Goal: Information Seeking & Learning: Check status

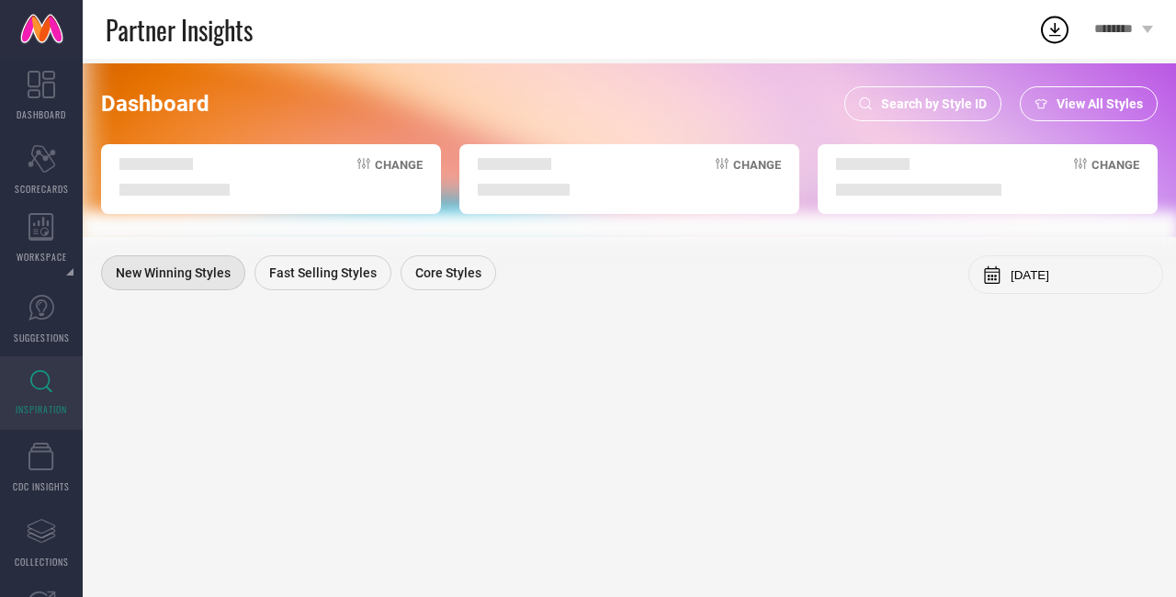
click at [906, 105] on span "Search by Style ID" at bounding box center [934, 103] width 106 height 15
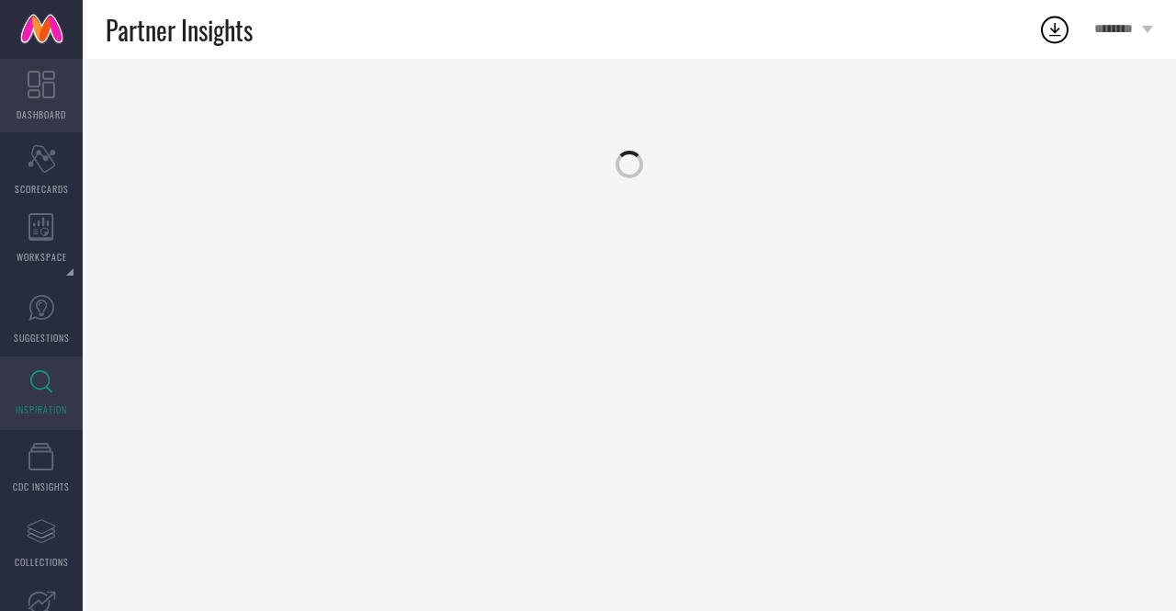
click at [58, 87] on link "DASHBOARD" at bounding box center [41, 95] width 83 height 73
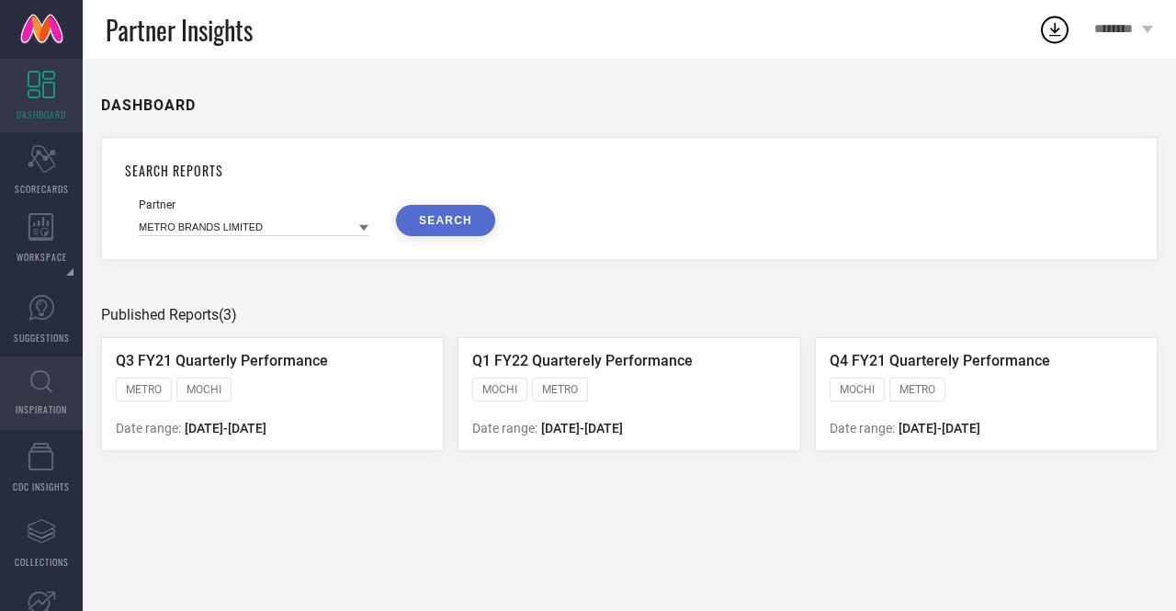
click at [43, 390] on icon at bounding box center [41, 381] width 22 height 23
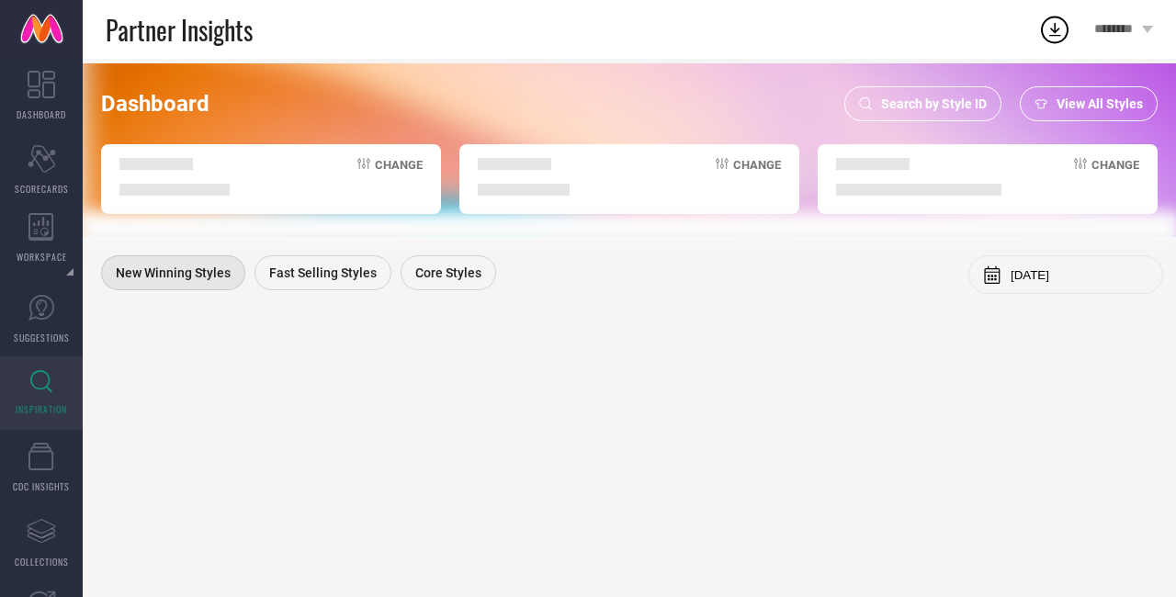
click at [905, 104] on span "Search by Style ID" at bounding box center [934, 103] width 106 height 15
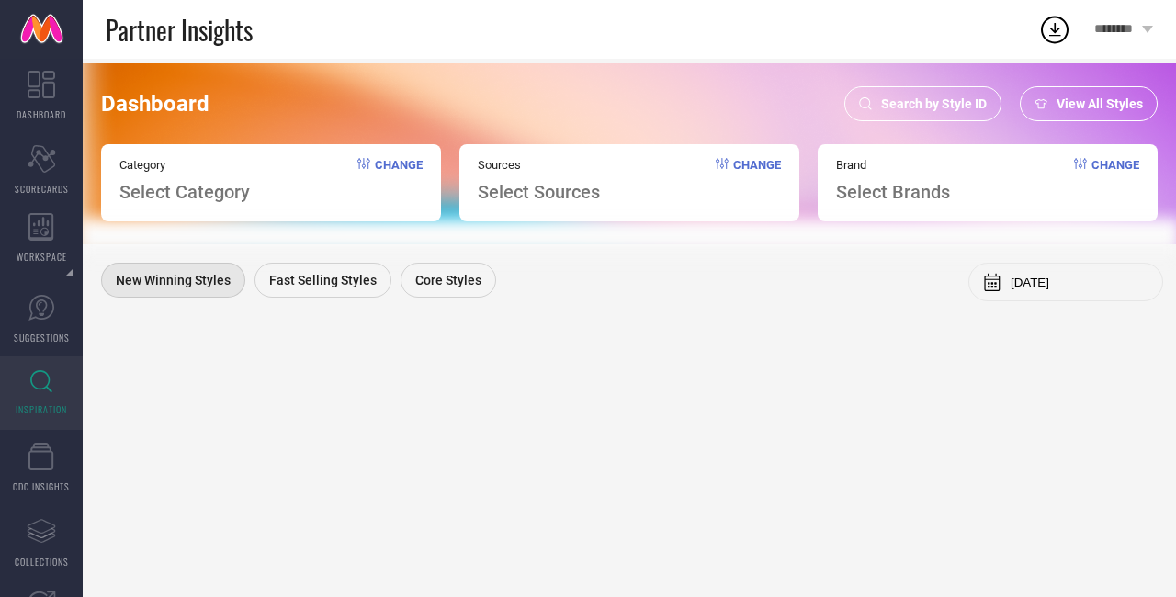
click at [919, 98] on span "Search by Style ID" at bounding box center [934, 103] width 106 height 15
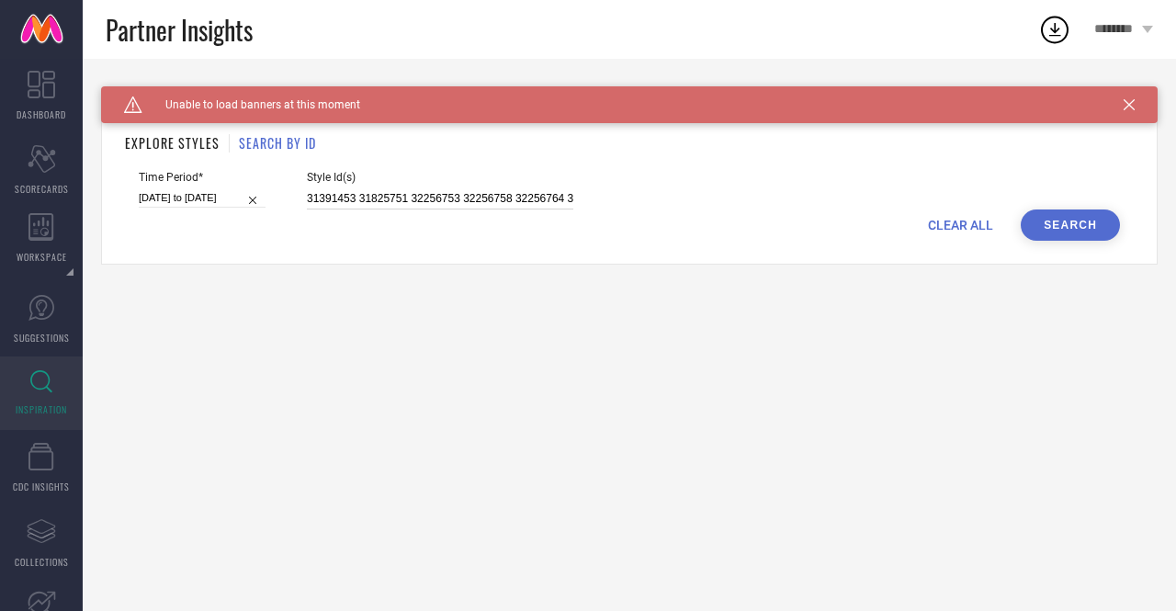
click at [472, 197] on input "31391453 31825751 32256753 32256758 32256764 32256816 33257069 33257083 3325709…" at bounding box center [440, 198] width 266 height 21
paste input "291 31391293 31391319 31391322 31391354 31391364 31391365 31391387 31391392 313…"
type input "31391291 31391293 31391319 31391322 31391354 31391364 31391365 31391387 3139139…"
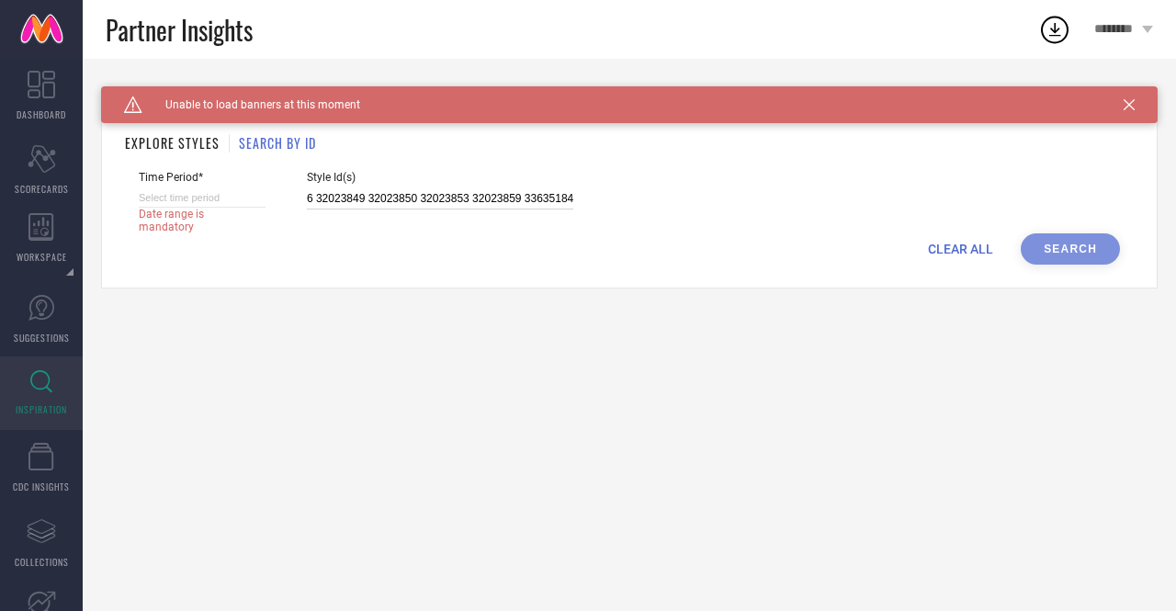
click at [231, 196] on input at bounding box center [202, 197] width 127 height 19
select select "8"
select select "2025"
select select "9"
select select "2025"
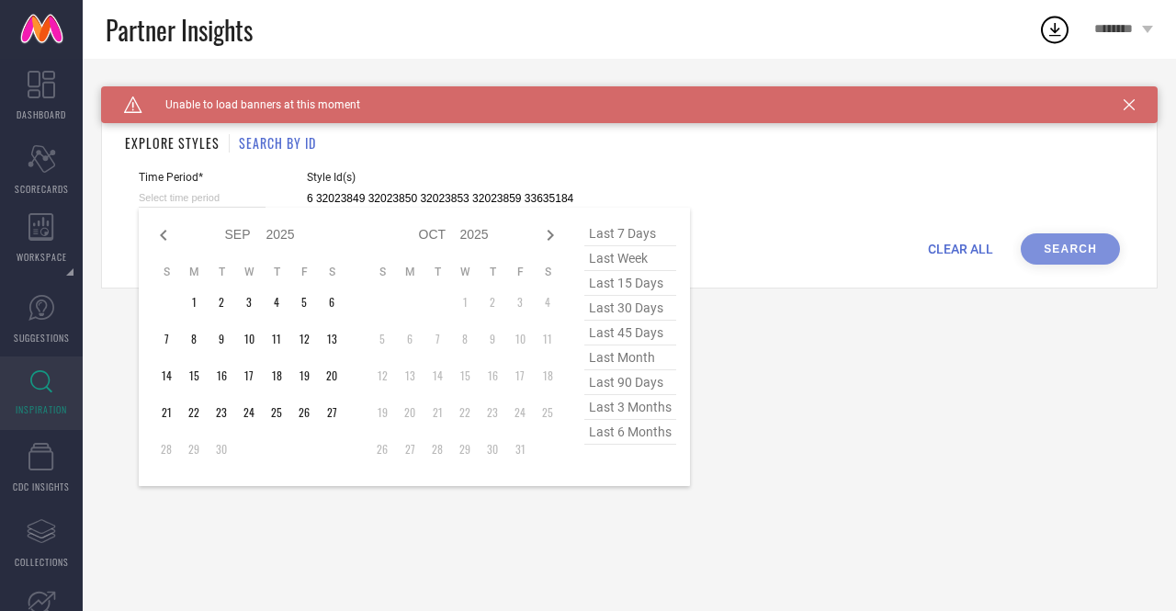
type input "31391291 31391293 31391319 31391322 31391354 31391364 31391365 31391387 3139139…"
click at [643, 433] on span "last 6 months" at bounding box center [630, 432] width 92 height 25
type input "01-03-2025 to 31-08-2025"
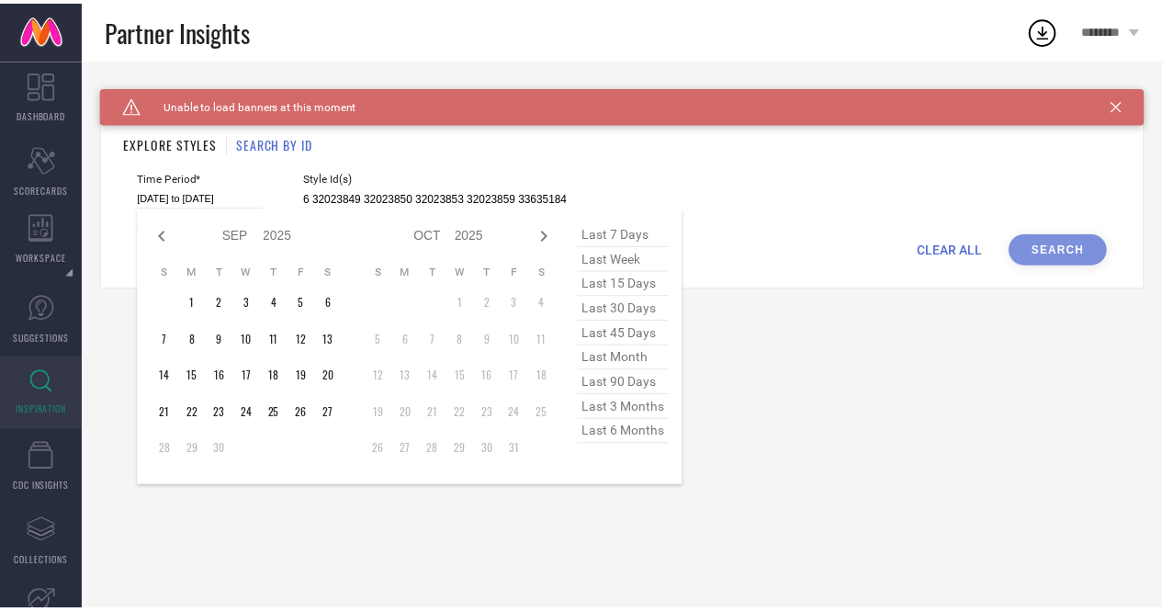
scroll to position [0, 0]
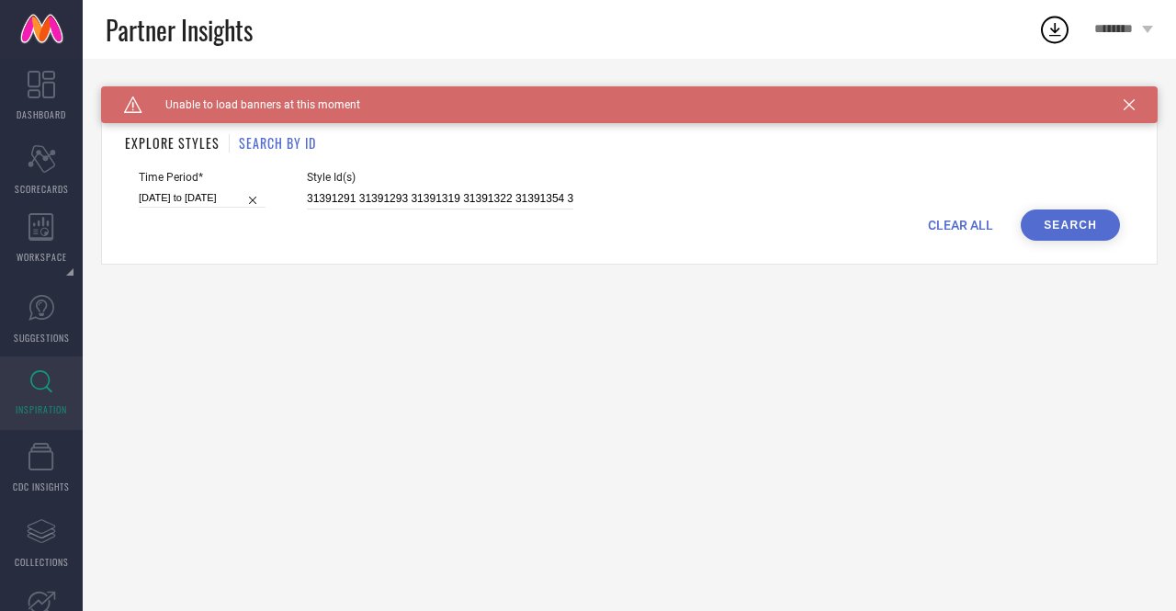
click at [1080, 223] on button "Search" at bounding box center [1069, 224] width 99 height 31
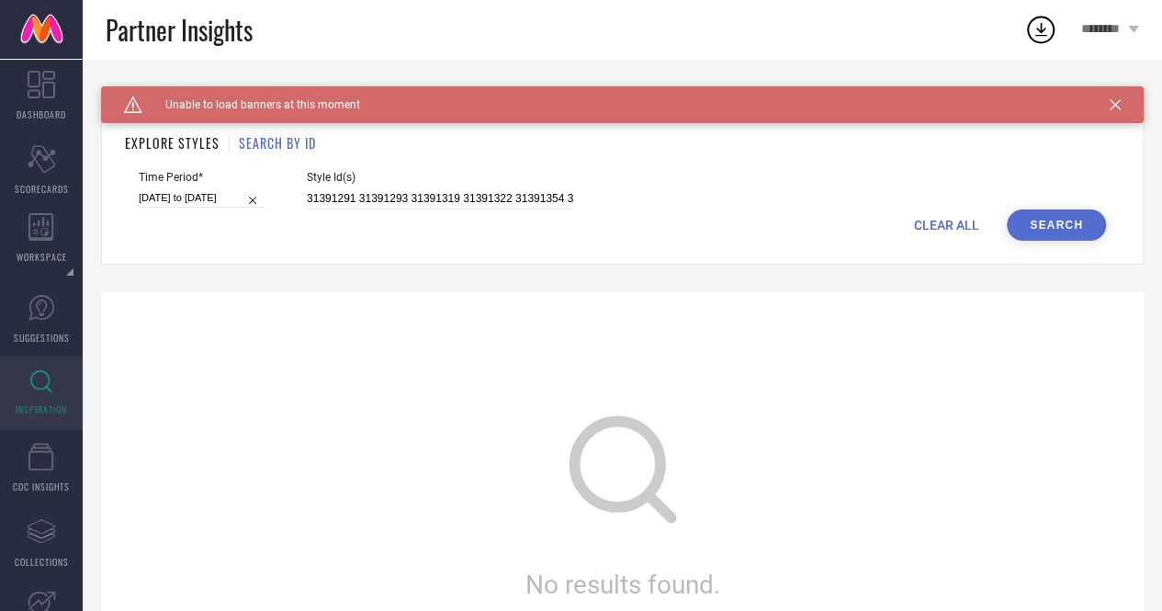
click at [226, 199] on input "01-03-2025 to 31-08-2025" at bounding box center [202, 197] width 127 height 19
select select "2"
select select "2025"
select select "3"
select select "2025"
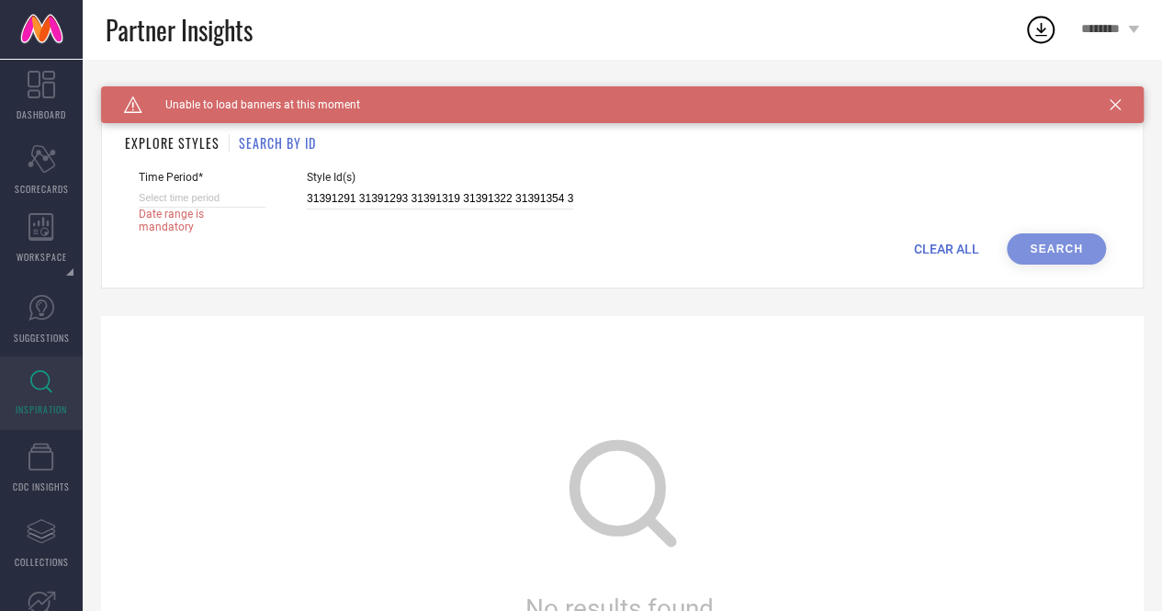
click at [200, 190] on input at bounding box center [202, 197] width 127 height 19
select select "8"
select select "2025"
select select "9"
select select "2025"
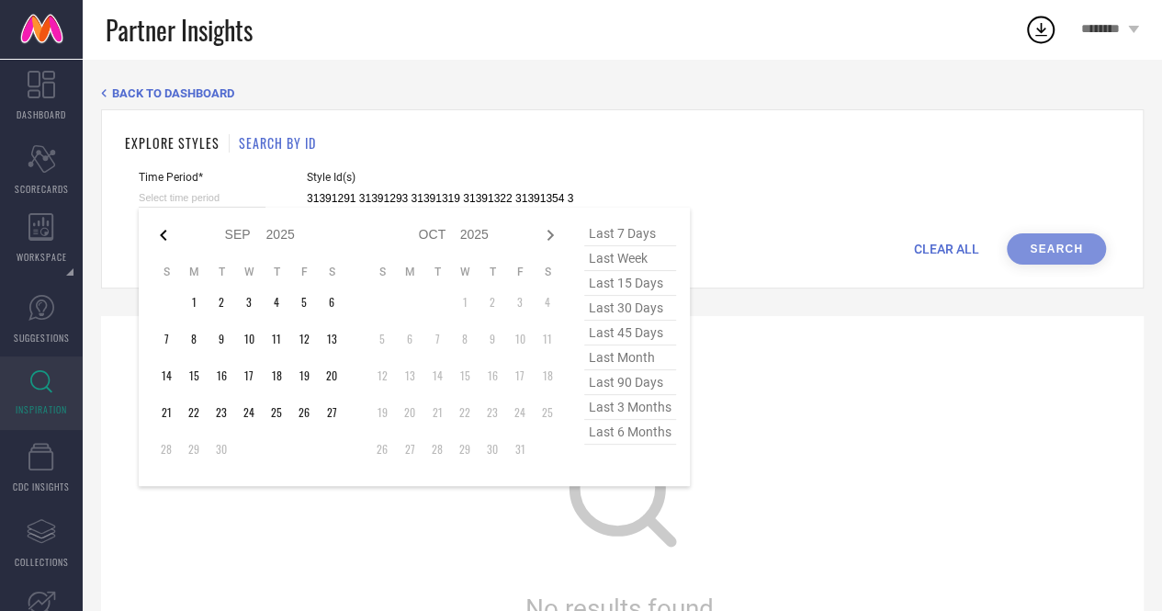
click at [161, 231] on icon at bounding box center [163, 235] width 22 height 22
select select "6"
select select "2025"
select select "7"
select select "2025"
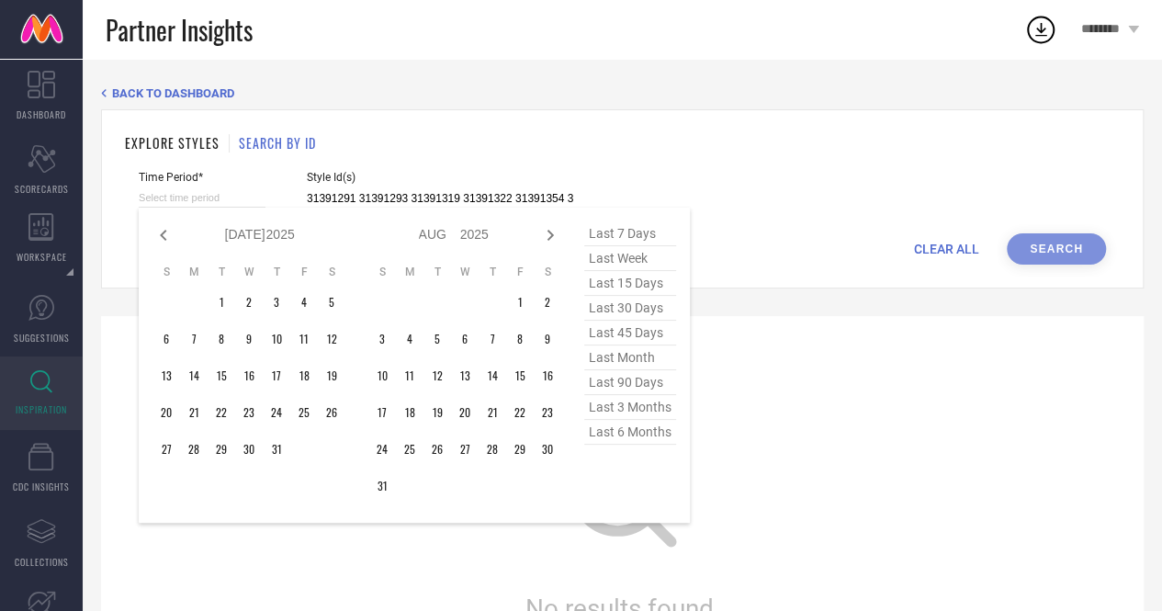
click at [161, 231] on icon at bounding box center [163, 235] width 22 height 22
select select "5"
select select "2025"
select select "6"
select select "2025"
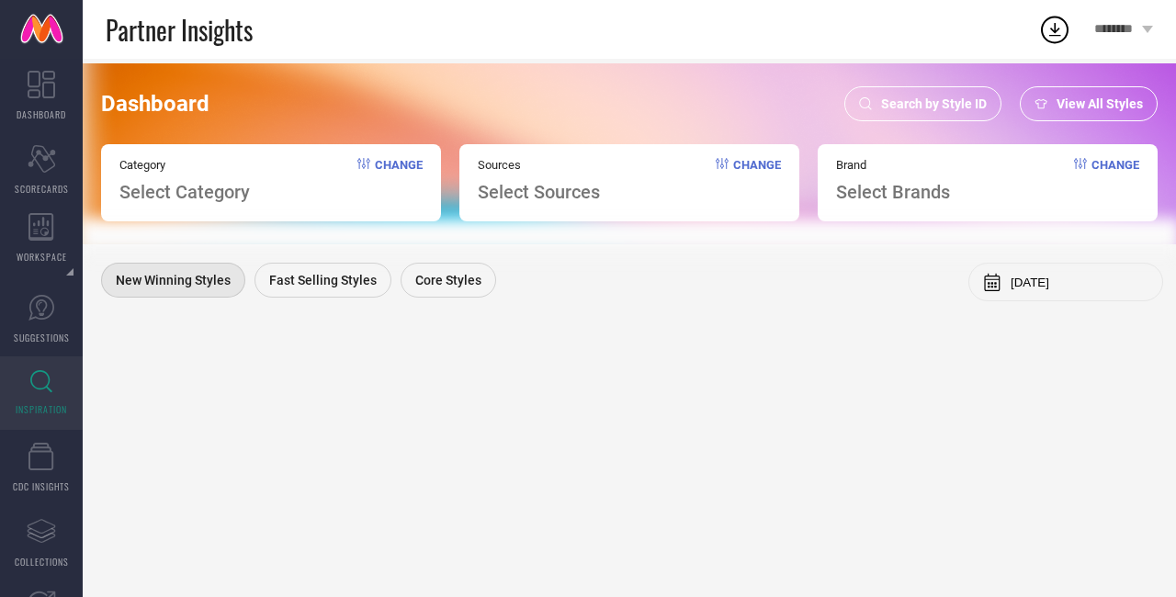
click at [960, 107] on span "Search by Style ID" at bounding box center [934, 103] width 106 height 15
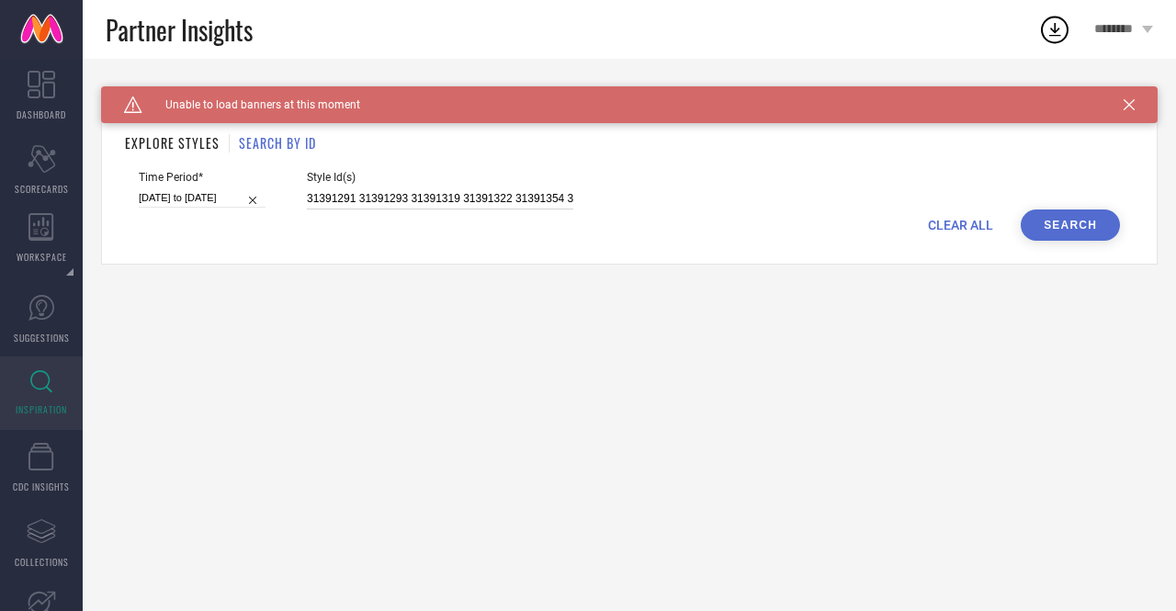
click at [498, 197] on input "31391291 31391293 31391319 31391322 31391354 31391364 31391365 31391387 3139139…" at bounding box center [440, 198] width 266 height 21
click at [226, 203] on input "01-03-2025 to 31-08-2025" at bounding box center [202, 197] width 127 height 19
select select "2"
select select "2025"
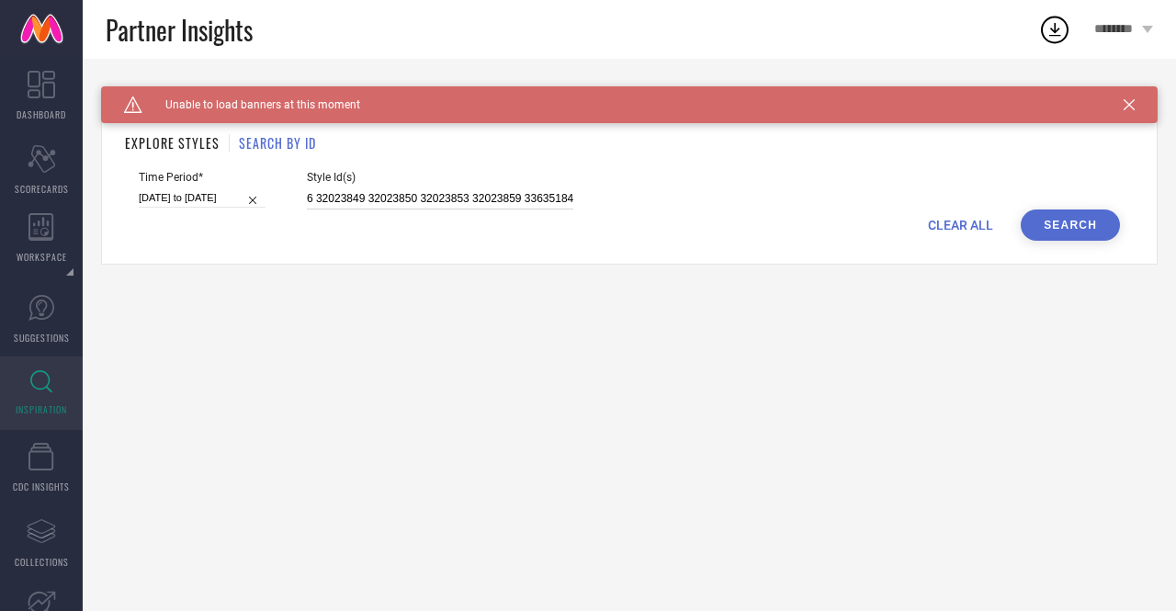
select select "3"
select select "2025"
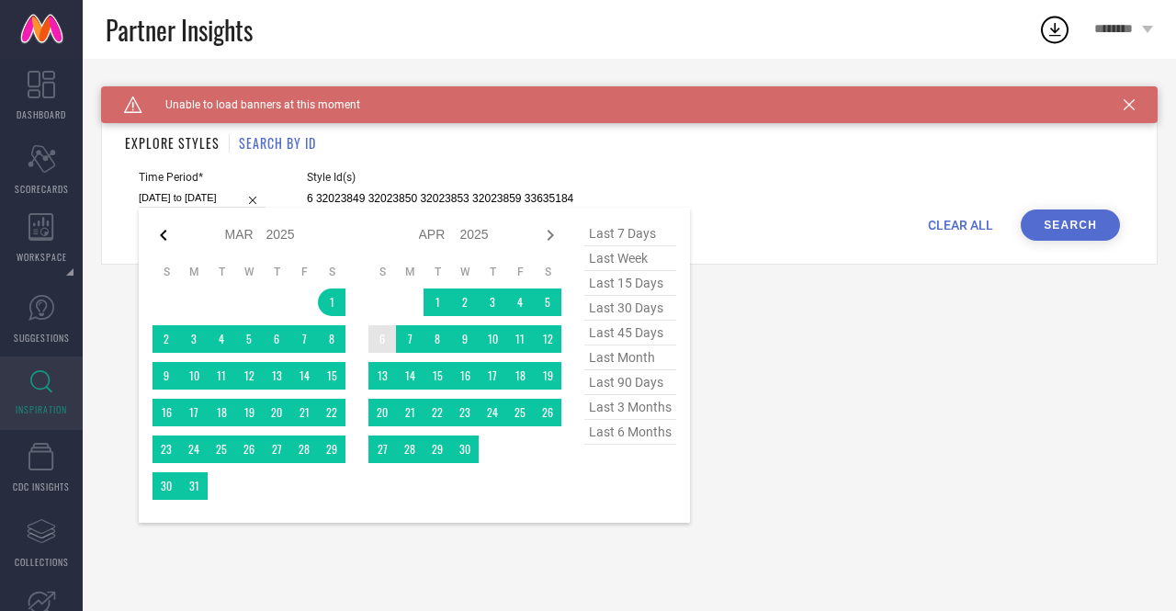
click at [162, 237] on icon at bounding box center [163, 235] width 6 height 11
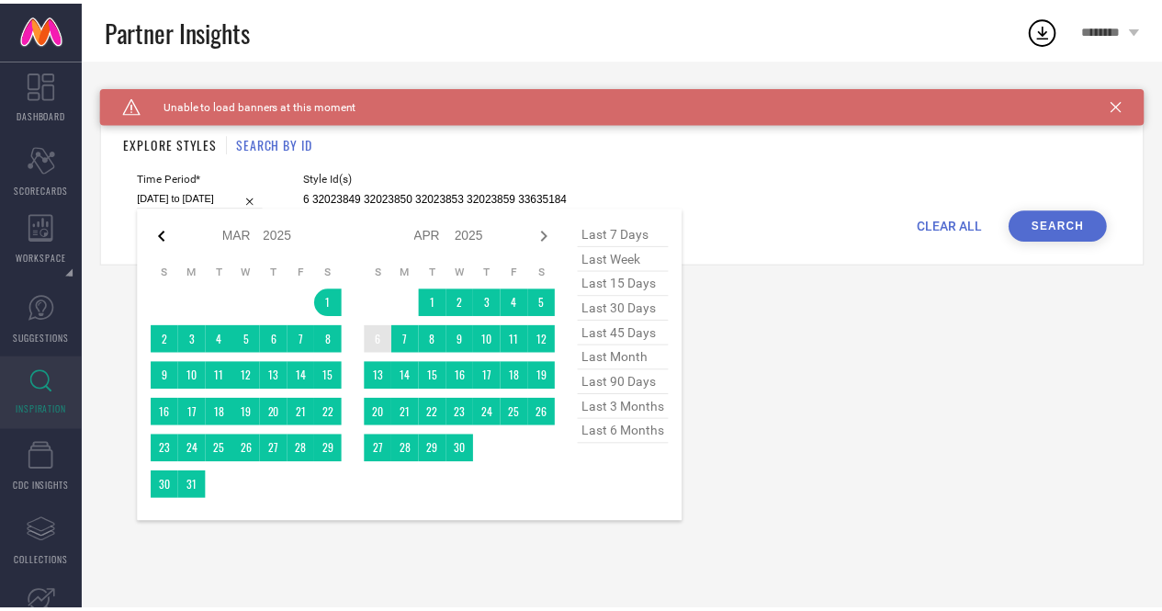
scroll to position [0, 0]
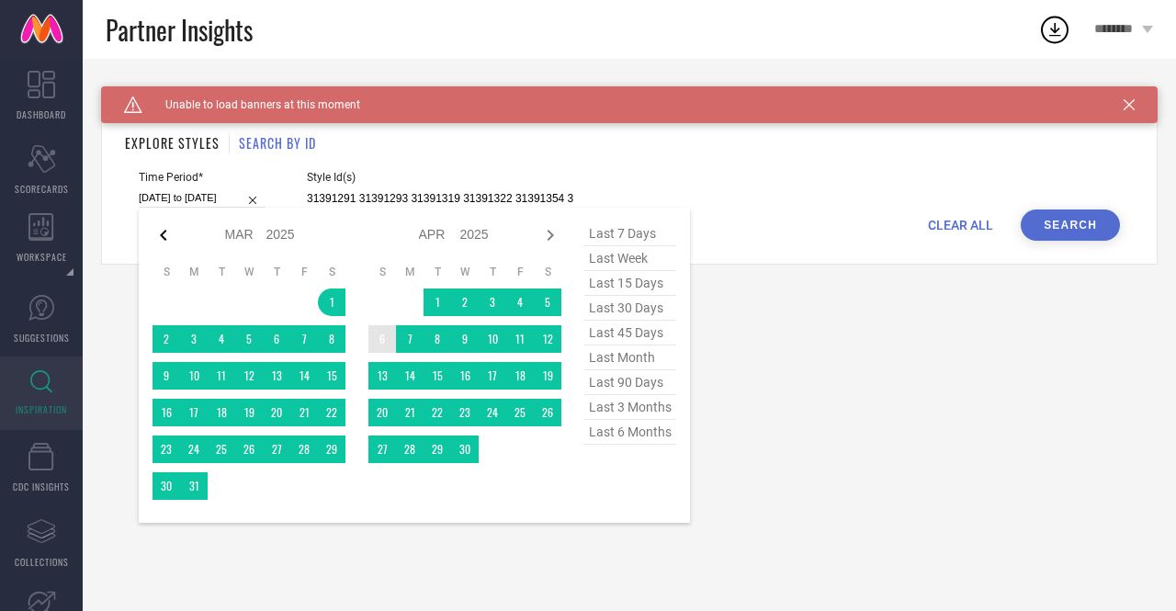
select select "2025"
select select "1"
select select "2025"
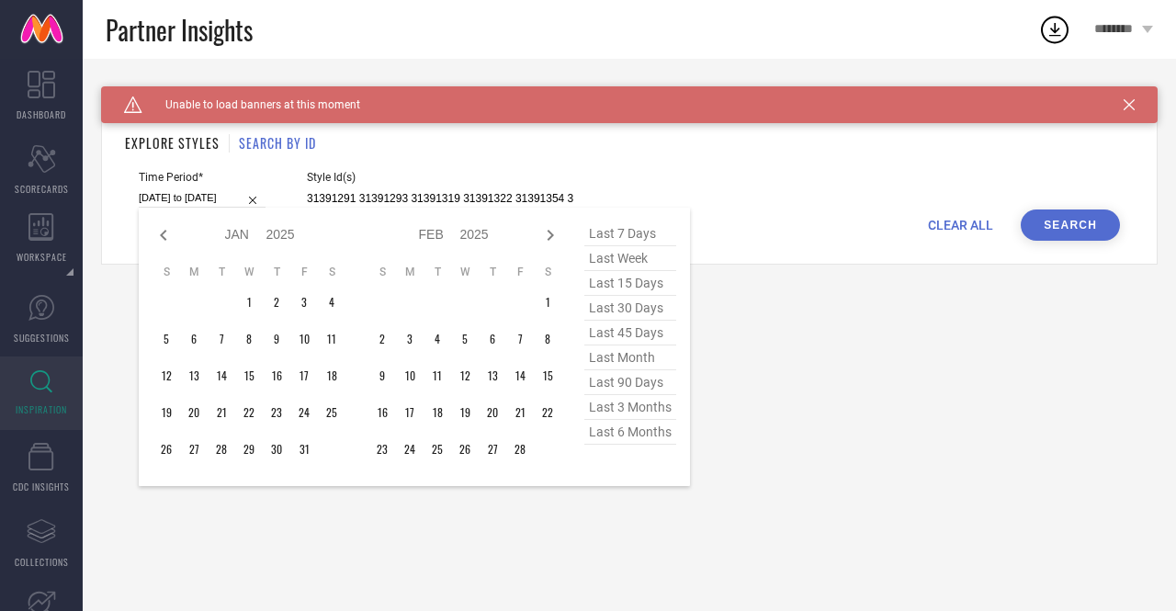
click at [162, 237] on icon at bounding box center [163, 235] width 6 height 11
select select "10"
select select "2024"
select select "11"
select select "2024"
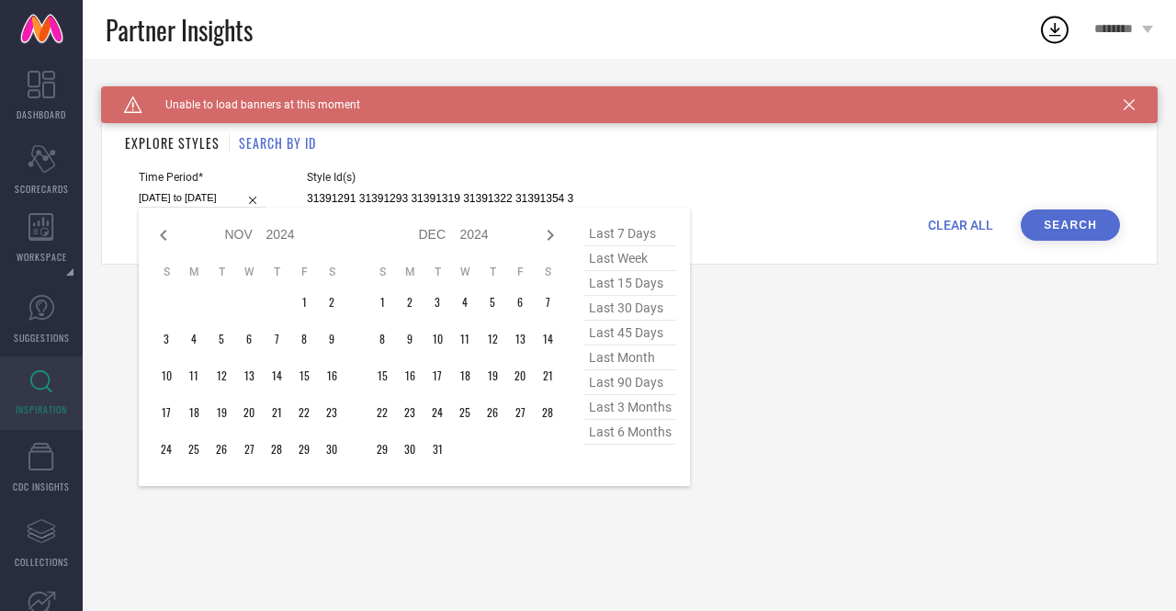
click at [538, 235] on div "Jan Feb Mar Apr May Jun Jul Aug Sep Oct Nov Dec 2014 2015 2016 2017 2018 2019 2…" at bounding box center [453, 234] width 171 height 27
click at [547, 236] on icon at bounding box center [550, 235] width 22 height 22
select select "11"
select select "2024"
select select "2025"
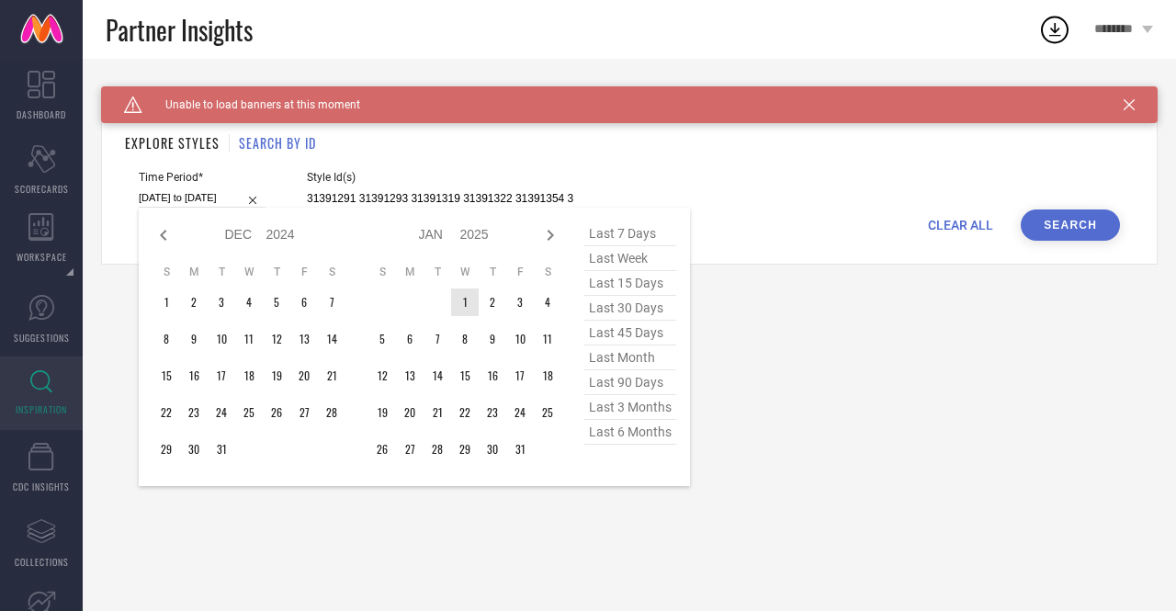
type input "After 01-01-2025"
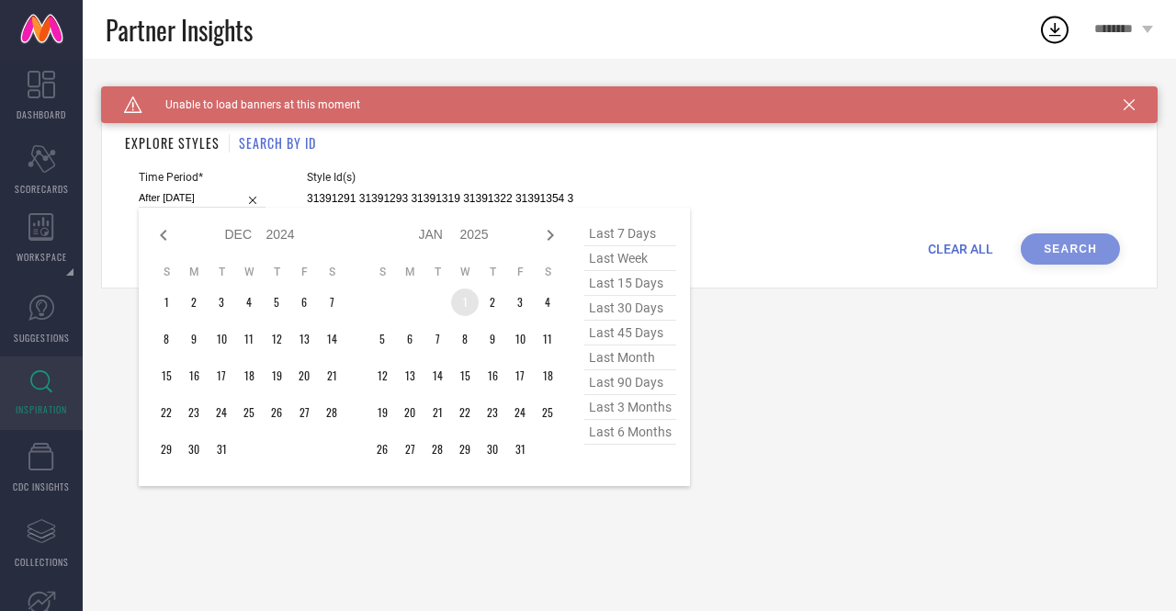
click at [468, 296] on td "1" at bounding box center [465, 302] width 28 height 28
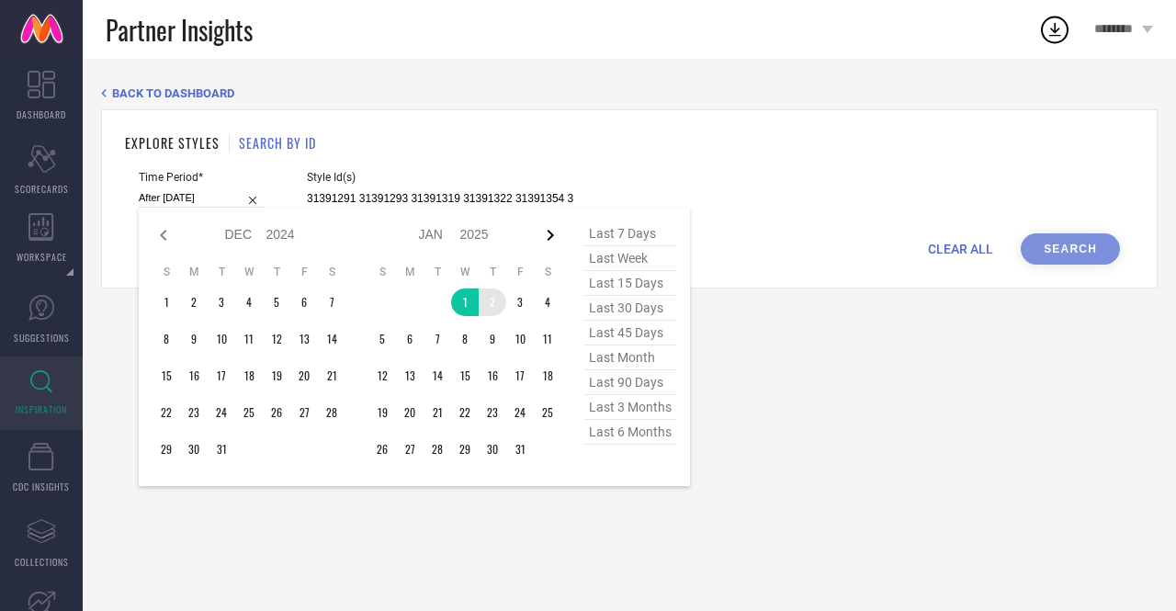
click at [551, 229] on icon at bounding box center [550, 235] width 22 height 22
select select "2025"
select select "1"
select select "2025"
click at [551, 229] on icon at bounding box center [550, 235] width 22 height 22
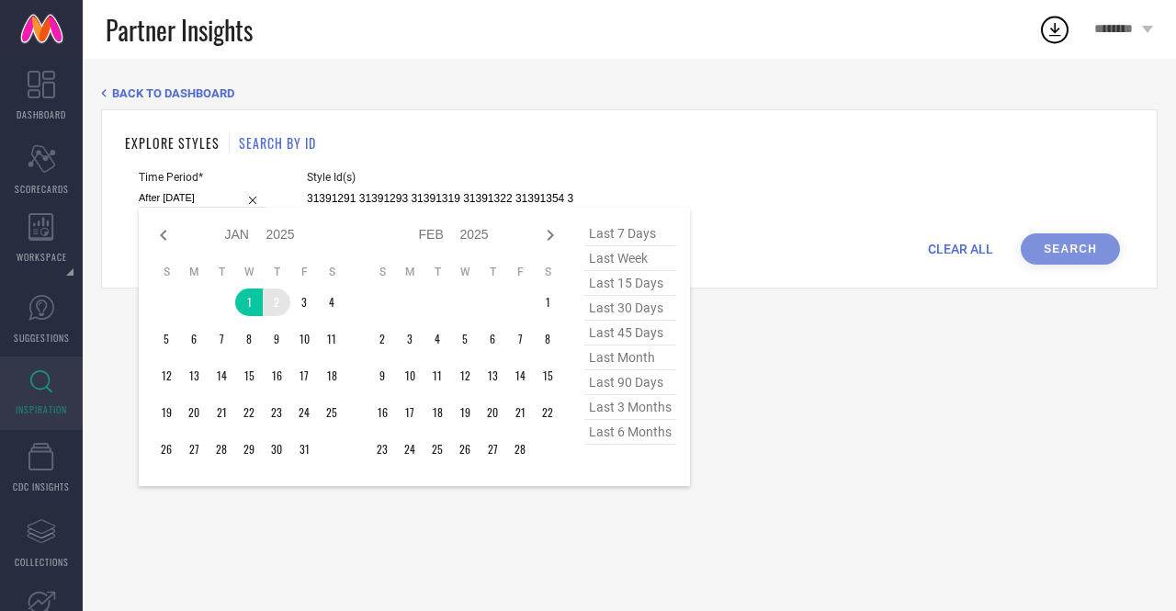
select select "1"
select select "2025"
select select "2"
select select "2025"
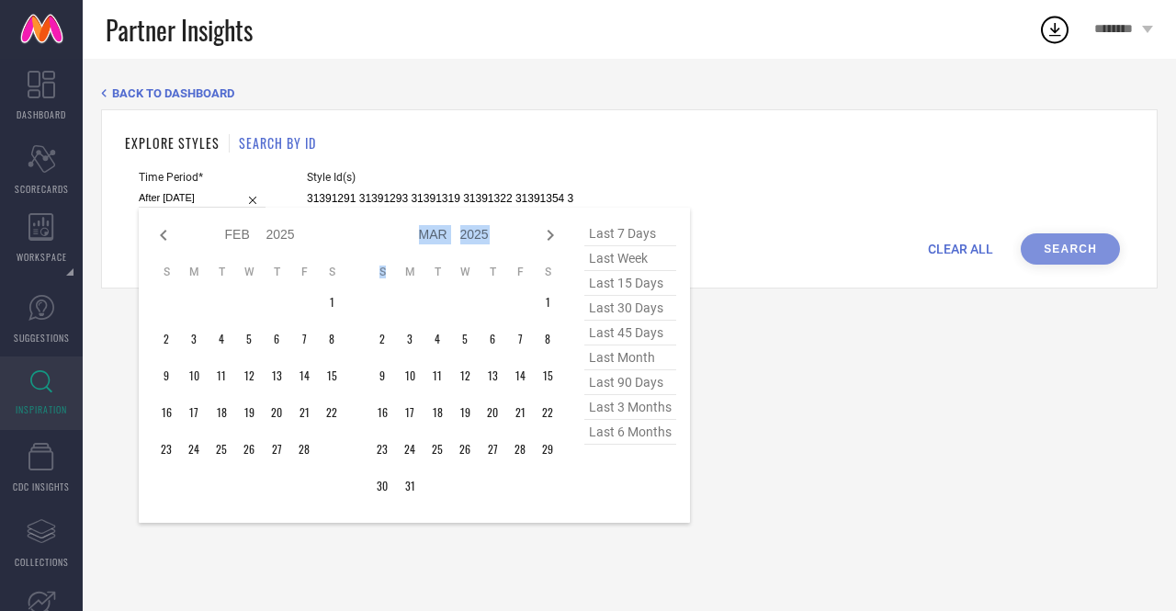
click at [551, 229] on icon at bounding box center [550, 235] width 22 height 22
select select "2"
select select "2025"
select select "3"
select select "2025"
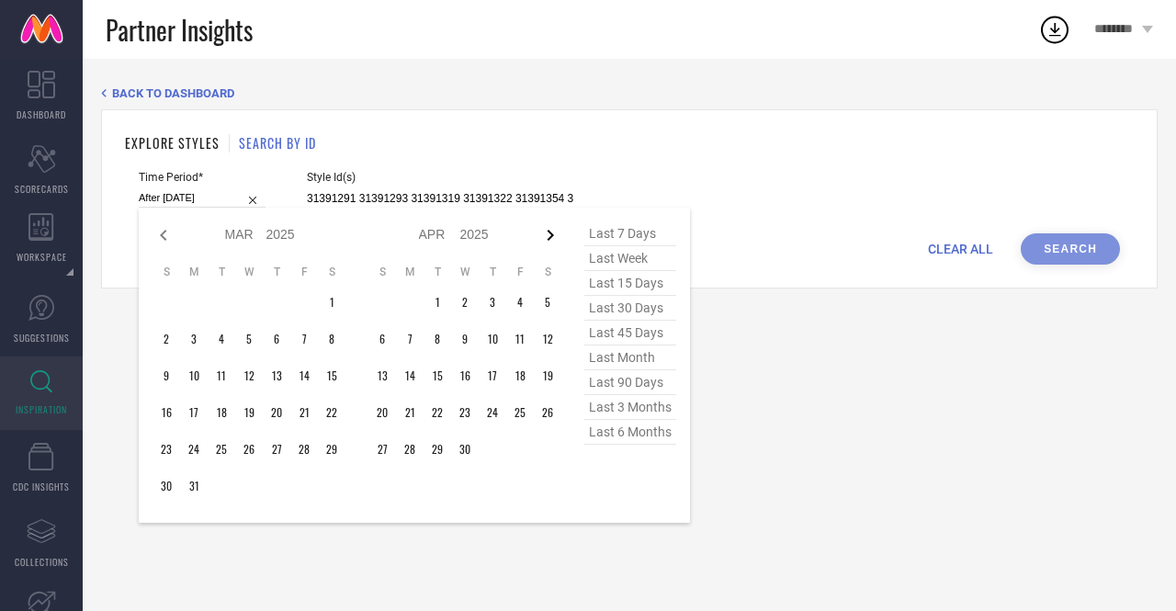
click at [552, 231] on icon at bounding box center [550, 235] width 22 height 22
select select "3"
select select "2025"
select select "4"
select select "2025"
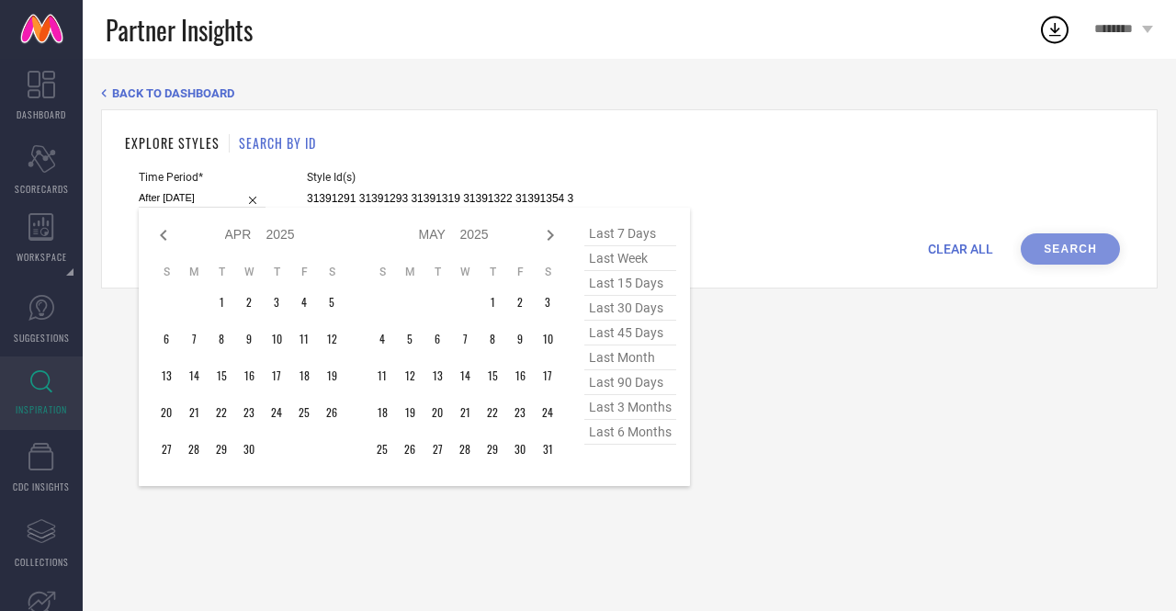
click at [552, 231] on icon at bounding box center [550, 235] width 22 height 22
select select "4"
select select "2025"
select select "5"
select select "2025"
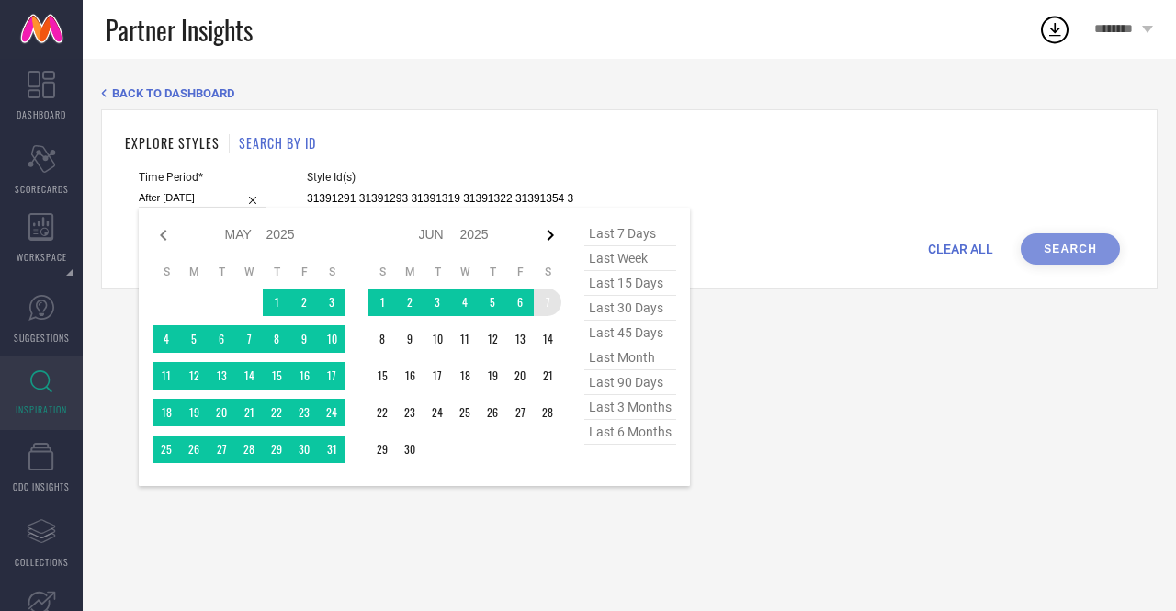
click at [544, 235] on icon at bounding box center [550, 235] width 22 height 22
select select "5"
select select "2025"
select select "6"
select select "2025"
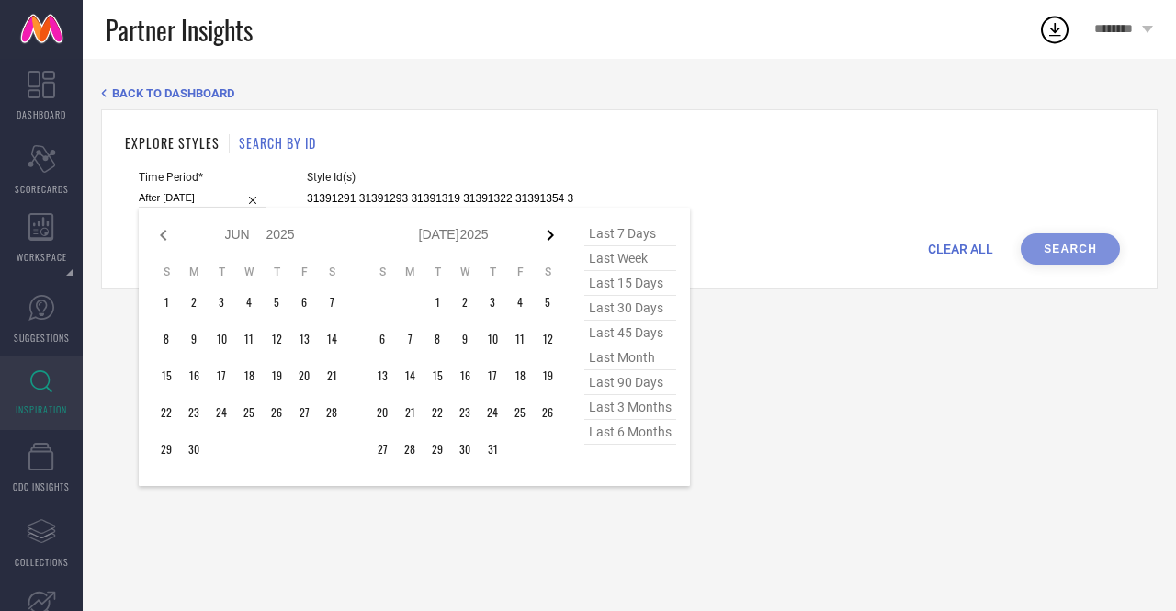
click at [541, 237] on icon at bounding box center [550, 235] width 22 height 22
select select "6"
select select "2025"
select select "7"
select select "2025"
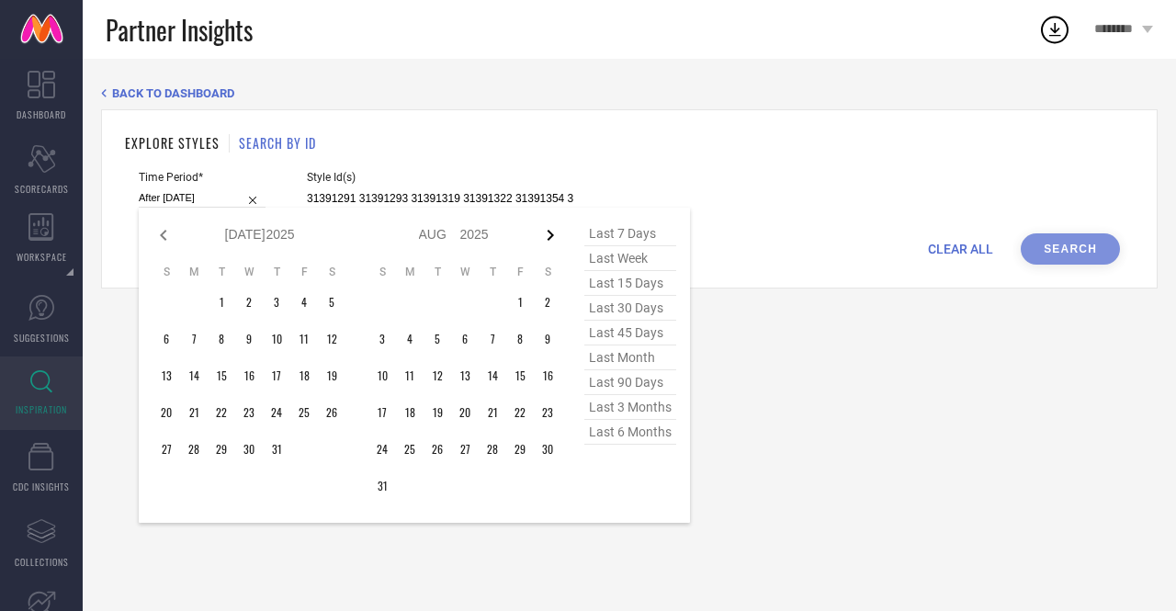
click at [547, 234] on icon at bounding box center [550, 235] width 22 height 22
select select "7"
select select "2025"
select select "8"
select select "2025"
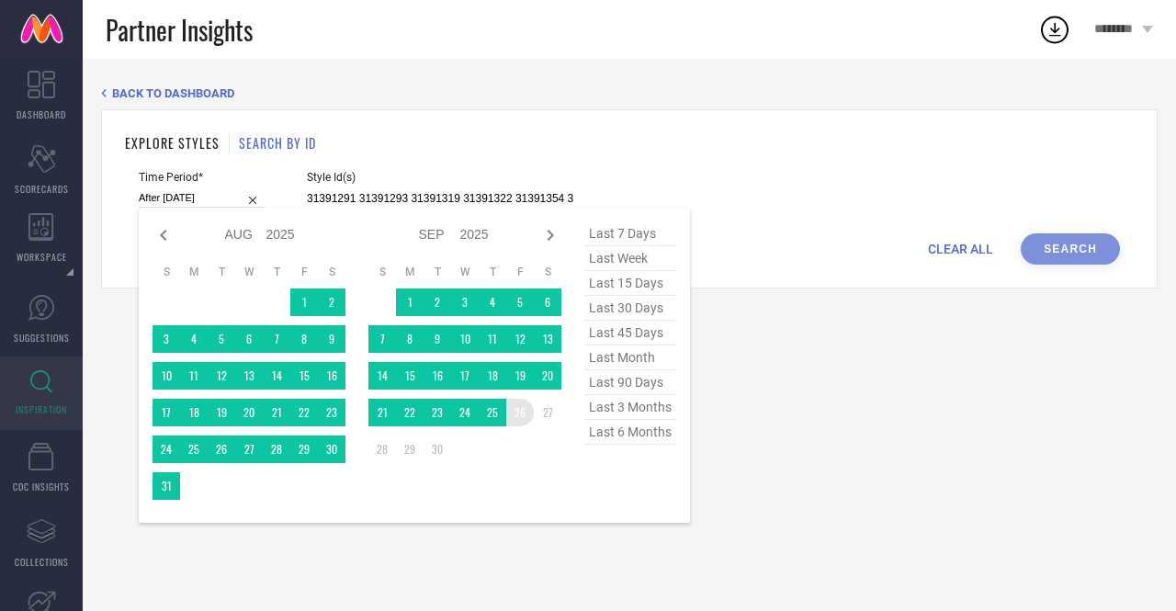
type input "01-01-2025 to 26-09-2025"
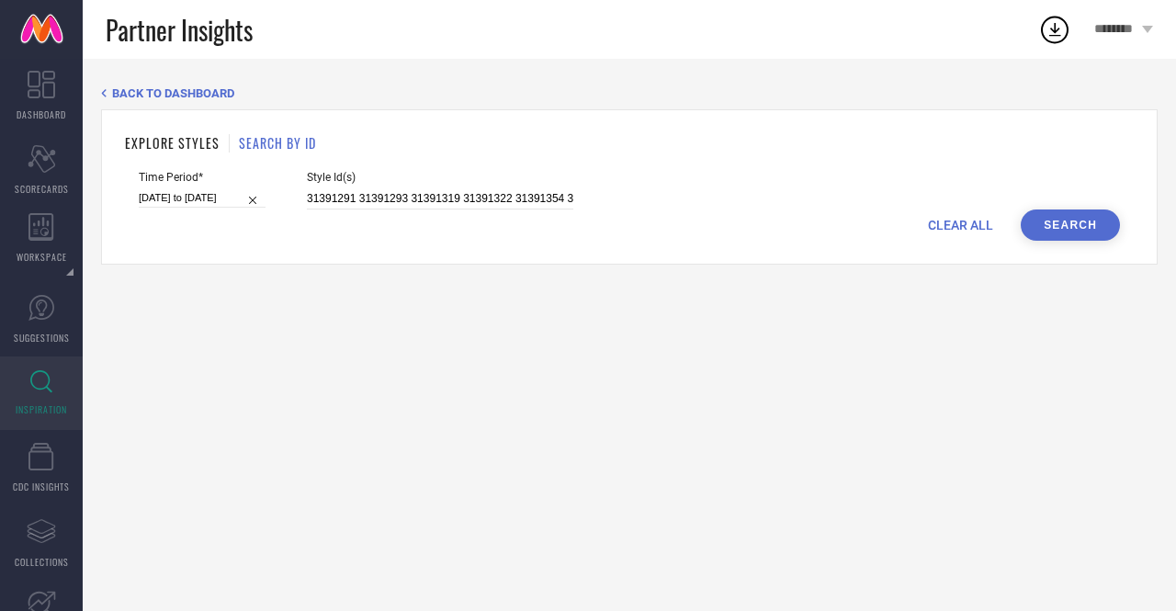
click at [1047, 231] on button "Search" at bounding box center [1069, 224] width 99 height 31
